Goal: Task Accomplishment & Management: Use online tool/utility

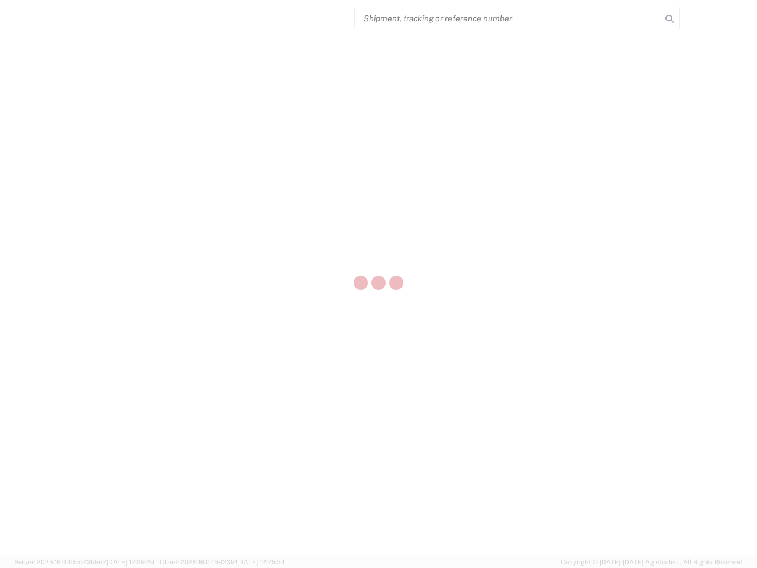
select select "US"
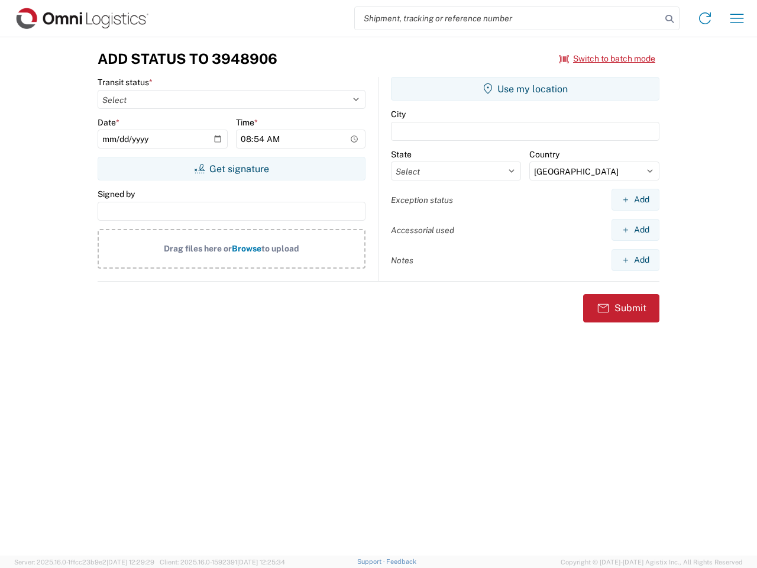
click at [508, 18] on input "search" at bounding box center [508, 18] width 306 height 22
click at [669, 19] on icon at bounding box center [669, 19] width 17 height 17
click at [705, 18] on icon at bounding box center [704, 18] width 19 height 19
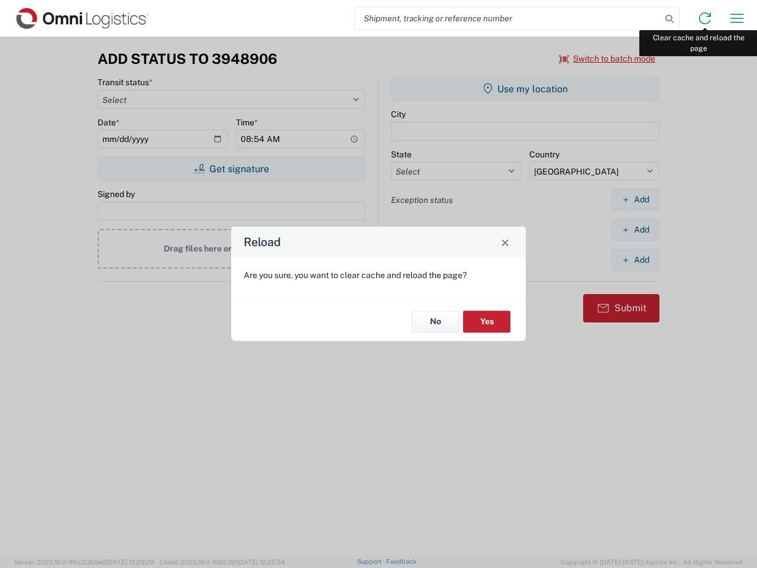
click at [737, 18] on div "Reload Are you sure, you want to clear cache and reload the page? No Yes" at bounding box center [378, 284] width 757 height 568
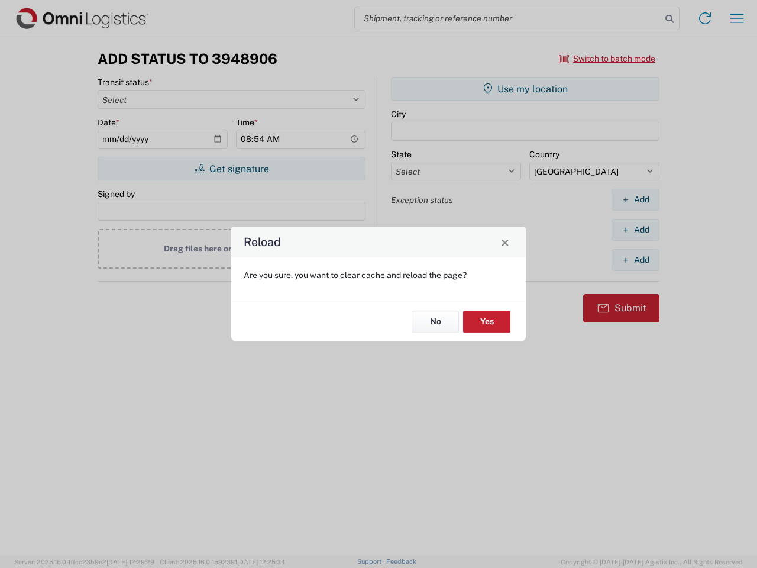
click at [607, 59] on div "Reload Are you sure, you want to clear cache and reload the page? No Yes" at bounding box center [378, 284] width 757 height 568
click at [231, 168] on div "Reload Are you sure, you want to clear cache and reload the page? No Yes" at bounding box center [378, 284] width 757 height 568
click at [525, 89] on div "Reload Are you sure, you want to clear cache and reload the page? No Yes" at bounding box center [378, 284] width 757 height 568
click at [635, 199] on div "Reload Are you sure, you want to clear cache and reload the page? No Yes" at bounding box center [378, 284] width 757 height 568
click at [635, 229] on div "Reload Are you sure, you want to clear cache and reload the page? No Yes" at bounding box center [378, 284] width 757 height 568
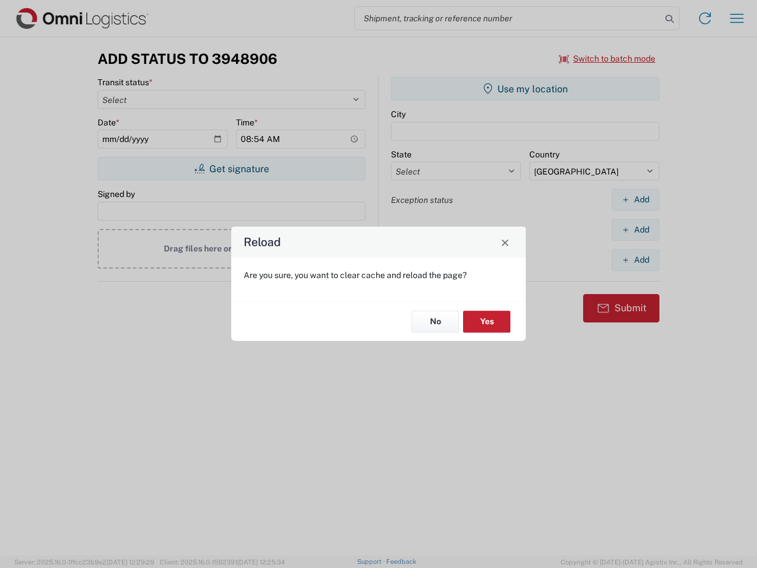
click at [635, 260] on div "Reload Are you sure, you want to clear cache and reload the page? No Yes" at bounding box center [378, 284] width 757 height 568
